Goal: Information Seeking & Learning: Learn about a topic

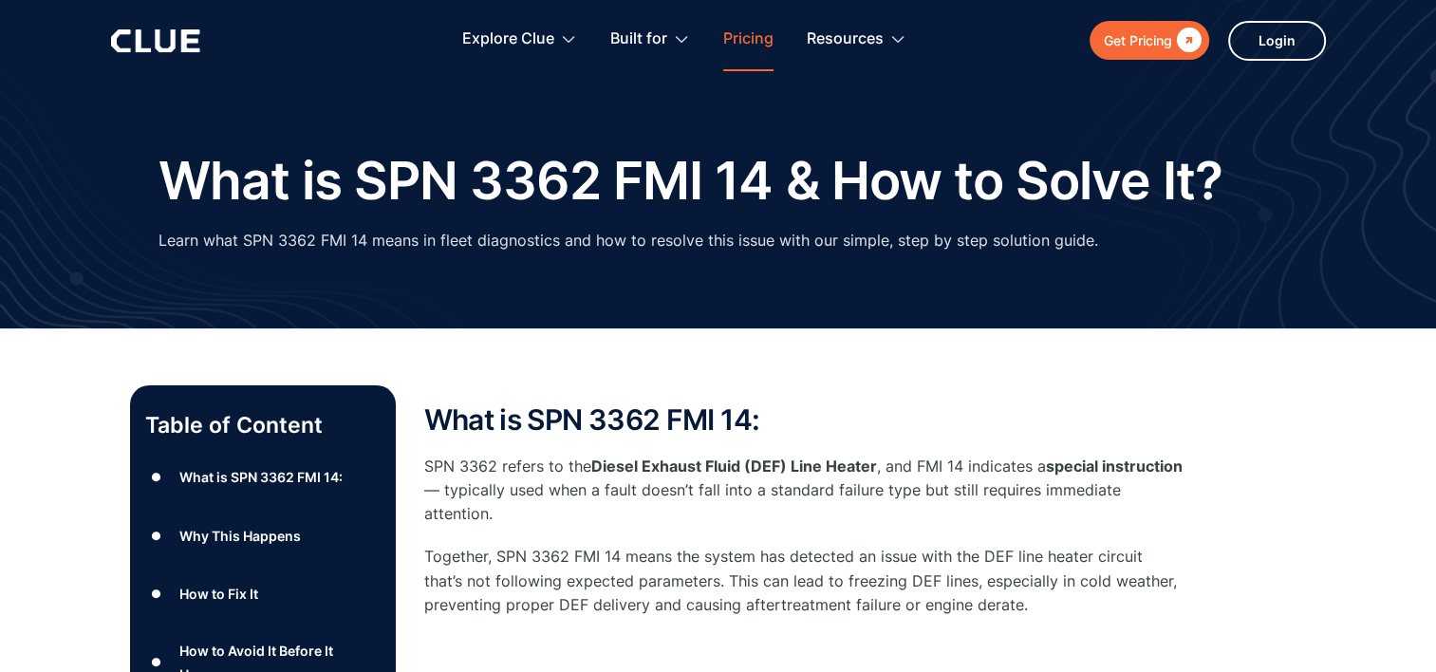
click at [741, 47] on link "Pricing" at bounding box center [748, 39] width 50 height 60
